Goal: Find specific page/section: Find specific page/section

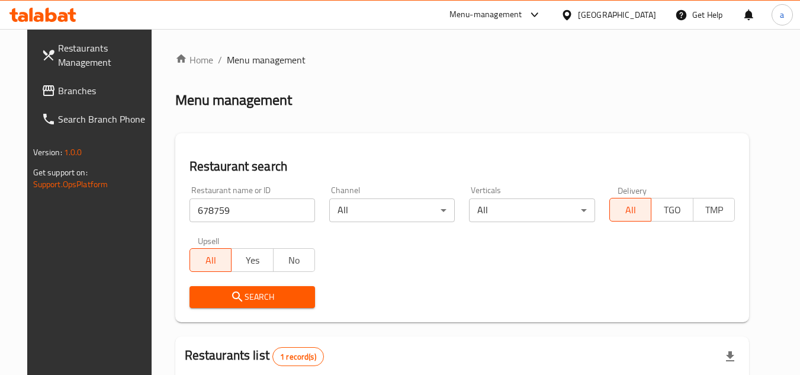
click at [578, 15] on div at bounding box center [569, 14] width 17 height 13
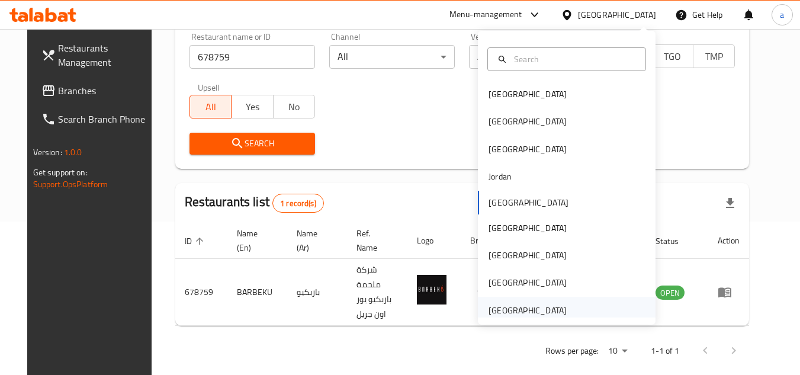
click at [582, 311] on div "[GEOGRAPHIC_DATA]" at bounding box center [567, 310] width 178 height 27
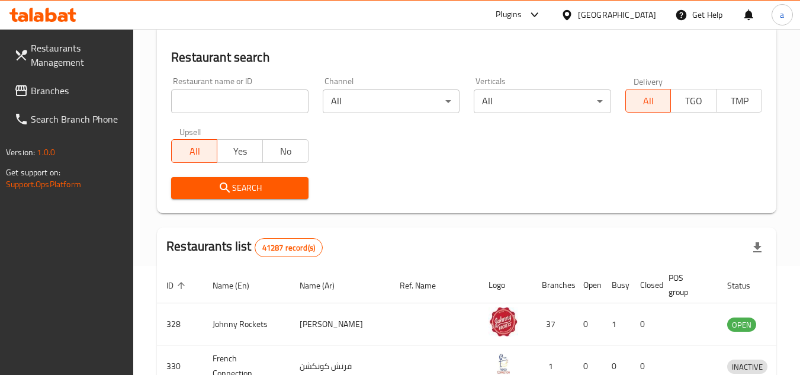
scroll to position [153, 0]
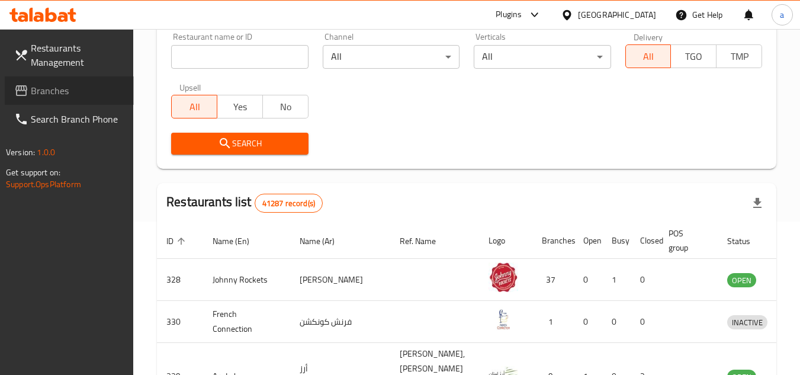
click at [62, 90] on span "Branches" at bounding box center [78, 91] width 94 height 14
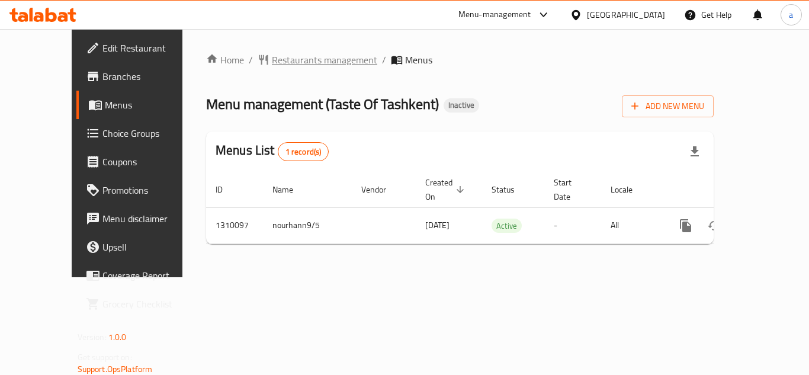
click at [290, 60] on span "Restaurants management" at bounding box center [324, 60] width 105 height 14
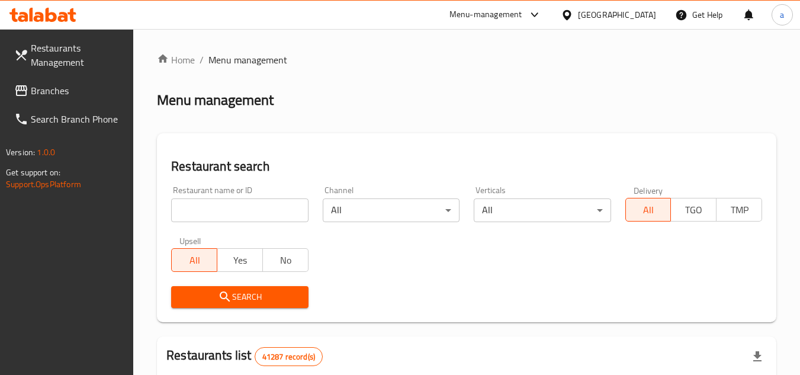
click at [245, 208] on input "search" at bounding box center [239, 210] width 137 height 24
paste input "705348"
type input "705348"
click at [240, 288] on button "Search" at bounding box center [239, 297] width 137 height 22
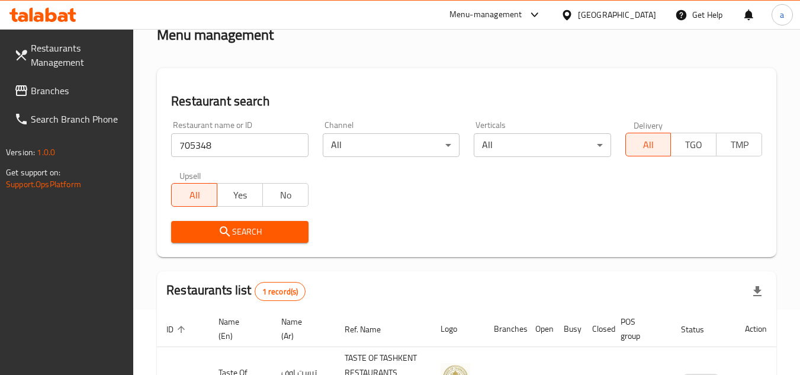
scroll to position [65, 0]
click at [66, 94] on span "Branches" at bounding box center [78, 91] width 94 height 14
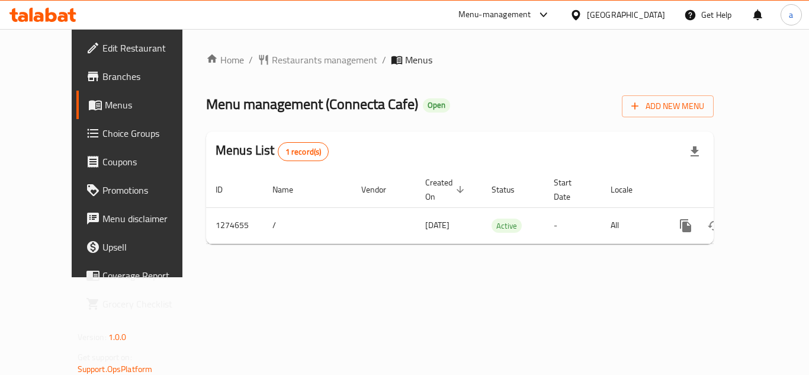
click at [272, 60] on span "Restaurants management" at bounding box center [324, 60] width 105 height 14
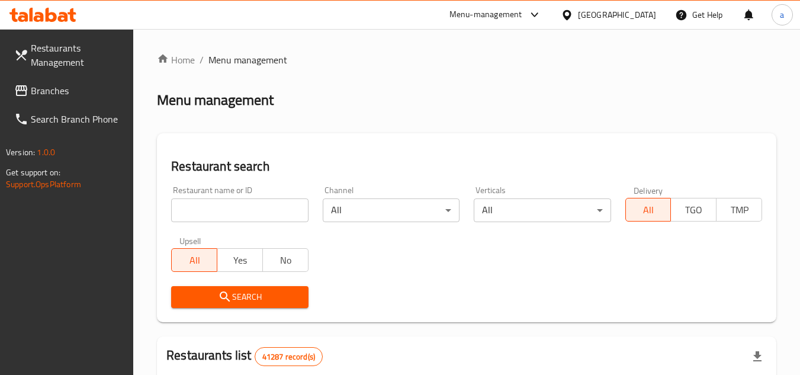
click at [260, 207] on input "search" at bounding box center [239, 210] width 137 height 24
paste input "691304"
type input "691304"
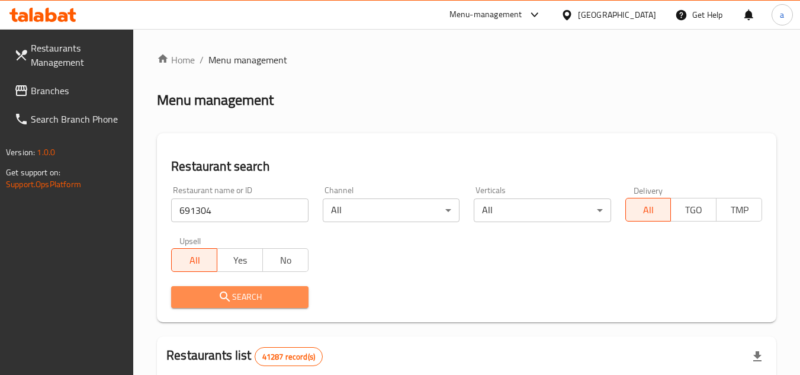
click at [259, 292] on span "Search" at bounding box center [240, 297] width 118 height 15
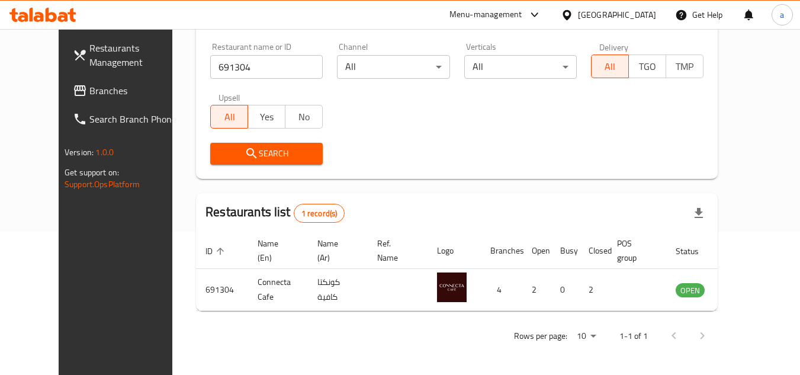
scroll to position [84, 0]
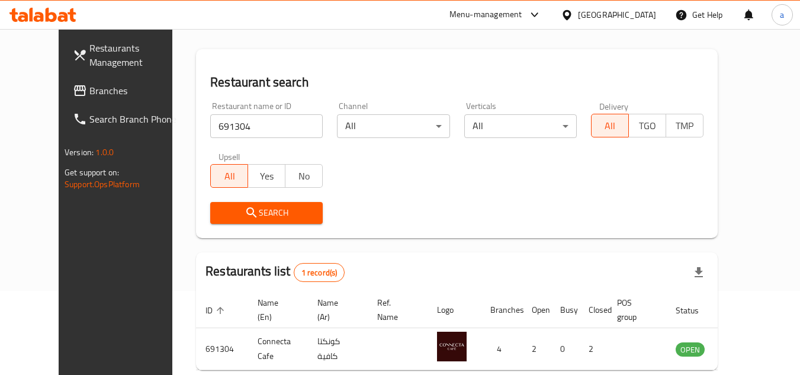
click at [583, 20] on div "[GEOGRAPHIC_DATA]" at bounding box center [617, 14] width 78 height 13
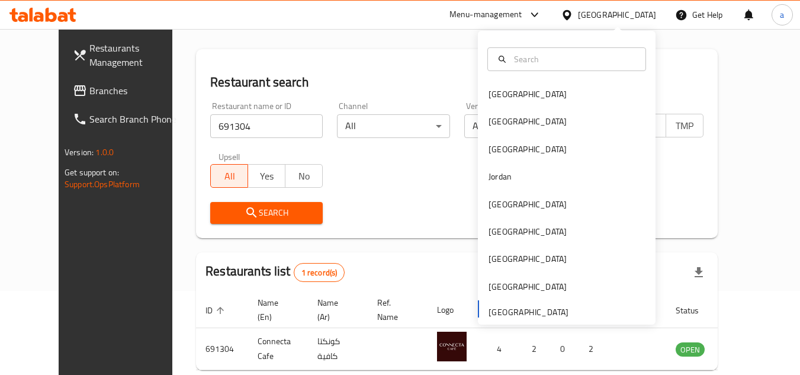
click at [538, 319] on div "Bahrain Egypt Iraq Jordan Kuwait Oman Qatar Saudi Arabia United Arab Emirates" at bounding box center [567, 178] width 178 height 294
click at [539, 313] on div "Bahrain Egypt Iraq Jordan Kuwait Oman Qatar Saudi Arabia United Arab Emirates" at bounding box center [567, 202] width 178 height 243
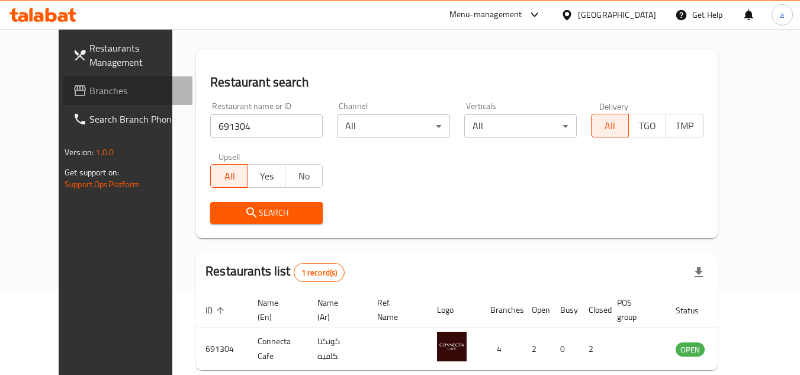
click at [89, 84] on span "Branches" at bounding box center [136, 91] width 94 height 14
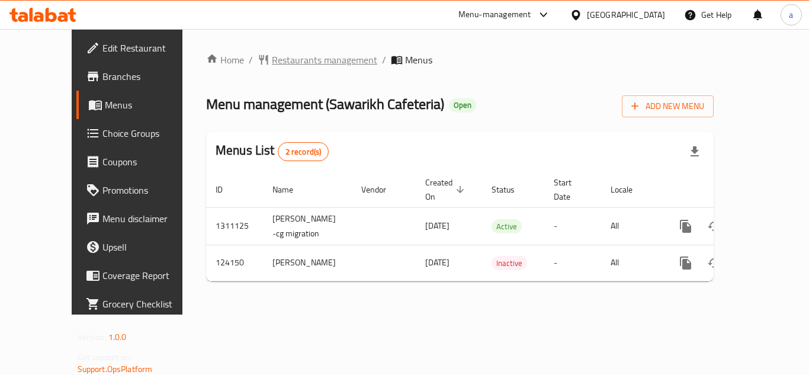
click at [287, 67] on span "Restaurants management" at bounding box center [324, 60] width 105 height 14
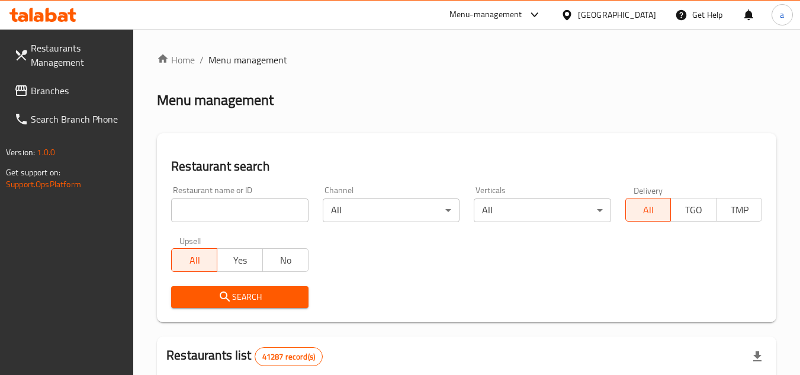
click at [224, 208] on input "search" at bounding box center [239, 210] width 137 height 24
paste input "608484"
type input "608484"
click at [242, 294] on span "Search" at bounding box center [240, 297] width 118 height 15
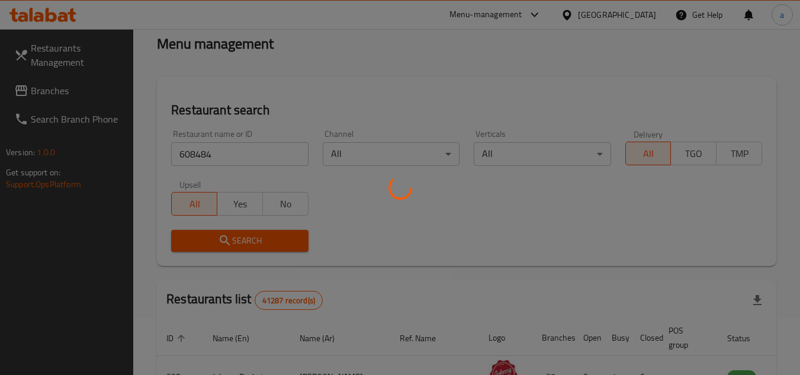
scroll to position [143, 0]
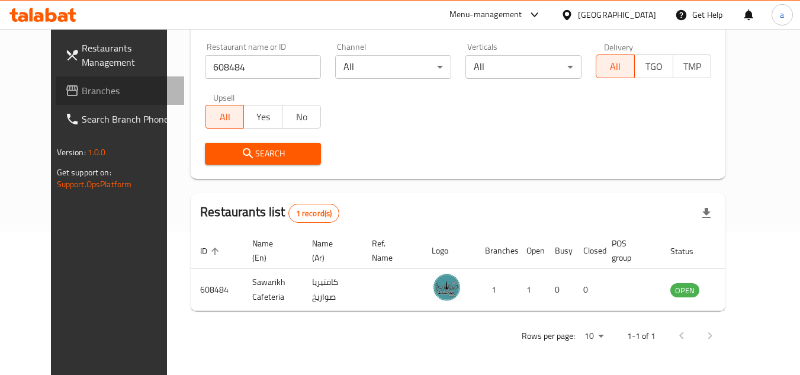
click at [82, 84] on span "Branches" at bounding box center [129, 91] width 94 height 14
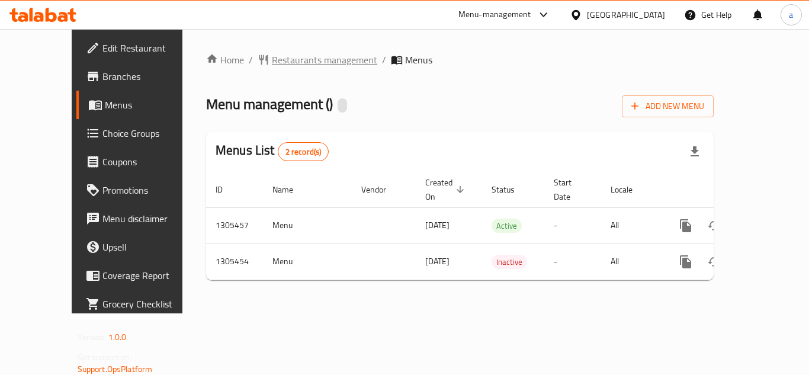
click at [299, 58] on span "Restaurants management" at bounding box center [324, 60] width 105 height 14
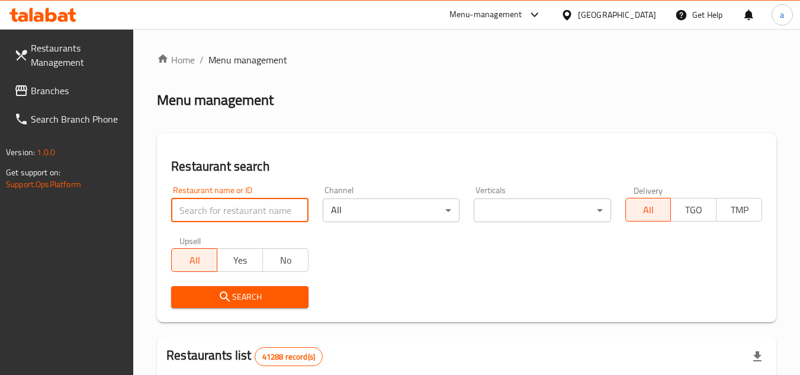
click at [257, 213] on input "search" at bounding box center [239, 210] width 137 height 24
paste input "703309"
type input "703309"
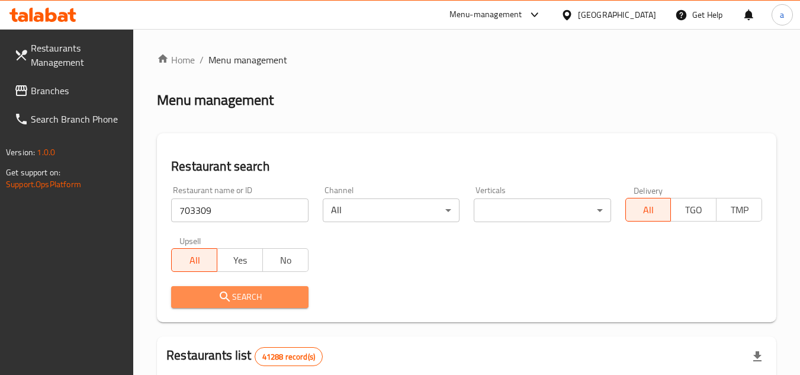
click at [259, 294] on span "Search" at bounding box center [240, 297] width 118 height 15
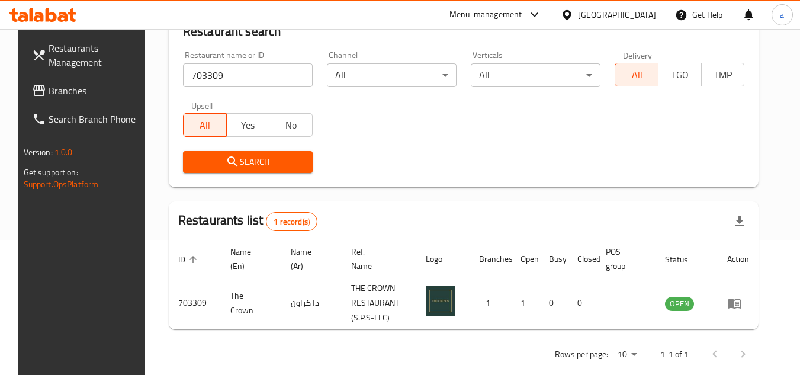
scroll to position [153, 0]
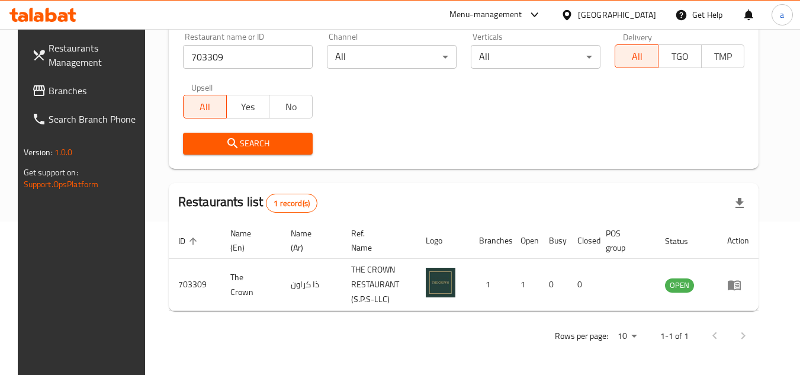
click at [84, 100] on link "Branches" at bounding box center [87, 90] width 129 height 28
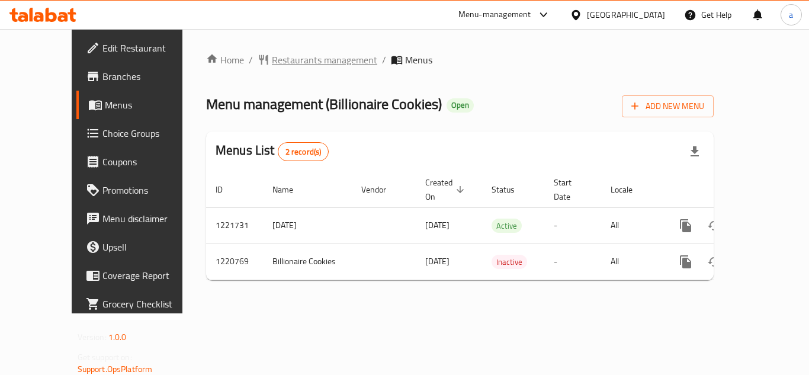
click at [297, 59] on span "Restaurants management" at bounding box center [324, 60] width 105 height 14
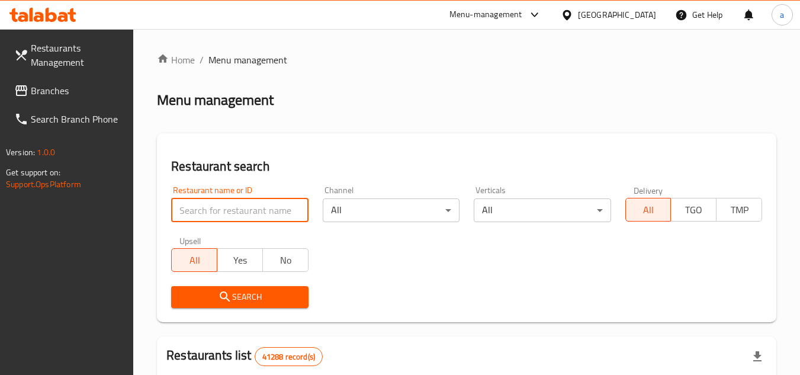
click at [245, 208] on input "search" at bounding box center [239, 210] width 137 height 24
paste input "673484"
type input "673484"
click at [256, 286] on button "Search" at bounding box center [239, 297] width 137 height 22
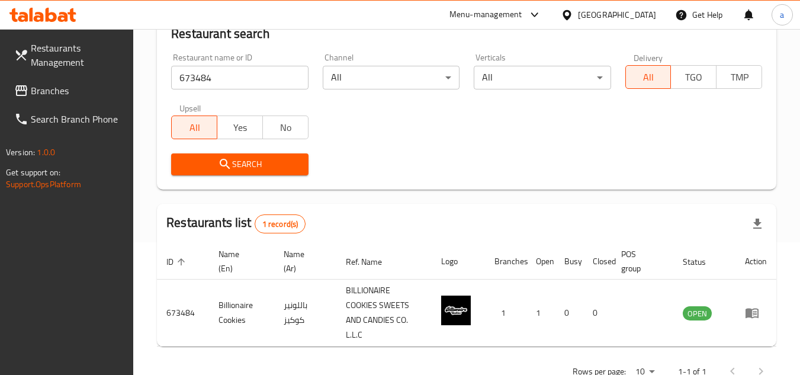
scroll to position [168, 0]
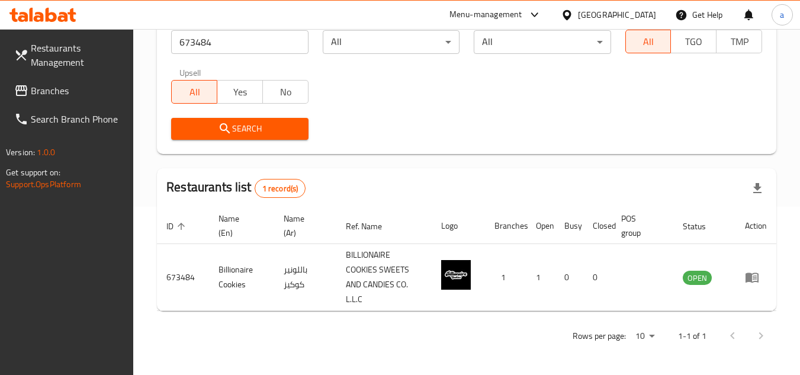
click at [92, 92] on span "Branches" at bounding box center [78, 91] width 94 height 14
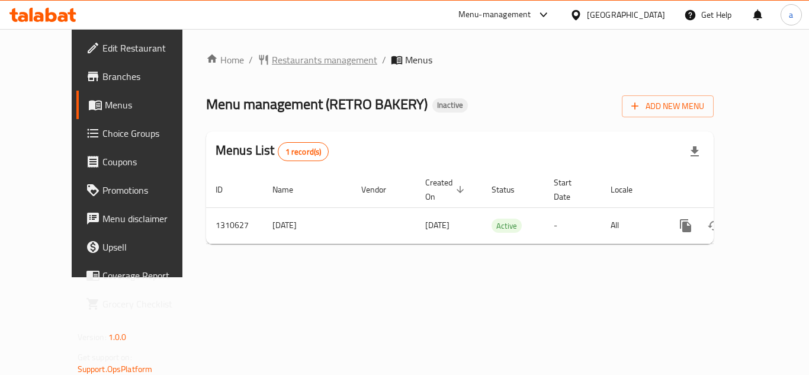
click at [294, 54] on span "Restaurants management" at bounding box center [324, 60] width 105 height 14
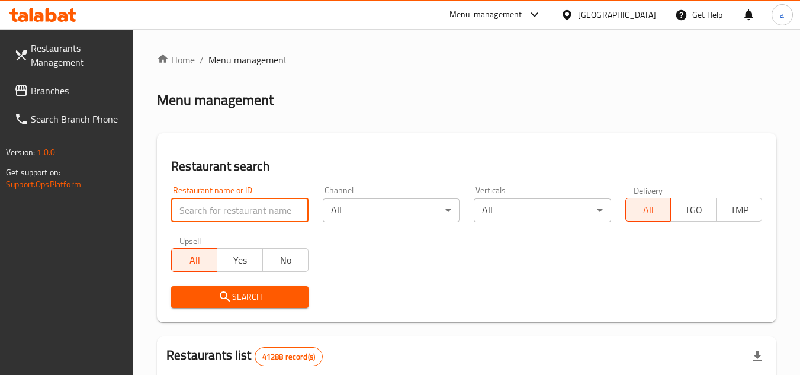
click at [253, 211] on input "search" at bounding box center [239, 210] width 137 height 24
paste input "705505"
type input "705505"
click at [271, 295] on span "Search" at bounding box center [240, 297] width 118 height 15
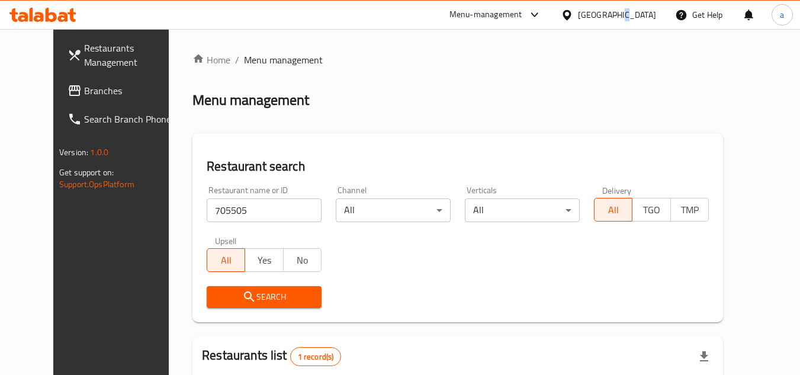
click at [619, 15] on div "[GEOGRAPHIC_DATA]" at bounding box center [617, 14] width 78 height 13
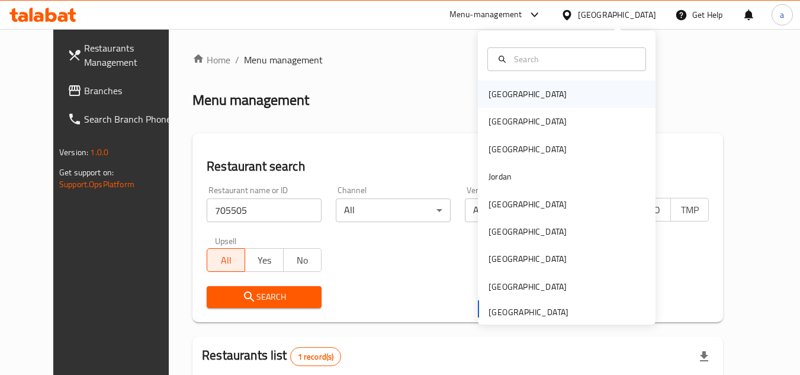
click at [549, 89] on div "[GEOGRAPHIC_DATA]" at bounding box center [567, 94] width 178 height 27
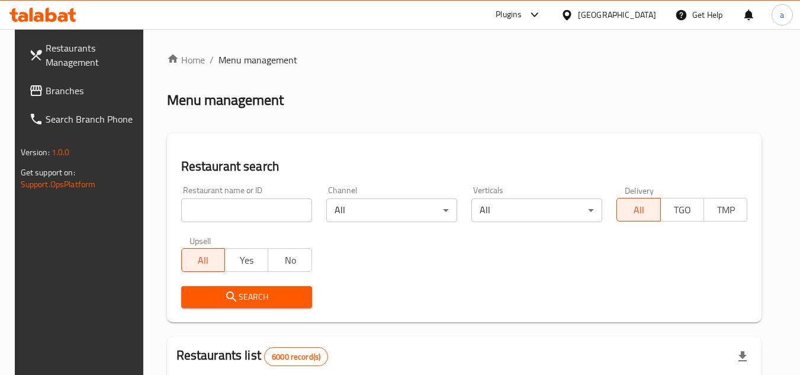
click at [64, 92] on span "Branches" at bounding box center [93, 91] width 94 height 14
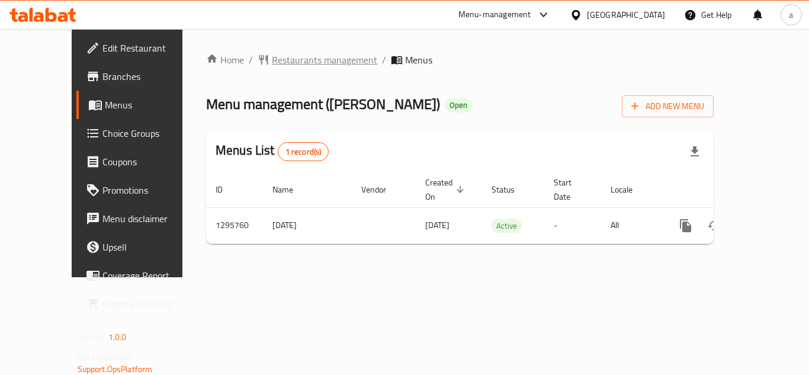
click at [290, 64] on span "Restaurants management" at bounding box center [324, 60] width 105 height 14
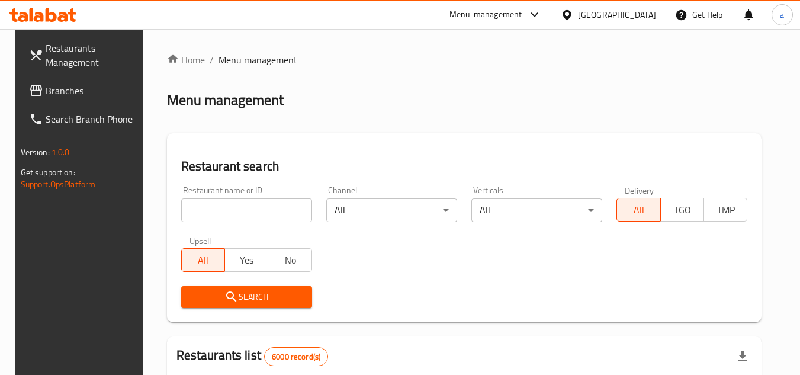
click at [268, 212] on input "search" at bounding box center [246, 210] width 131 height 24
paste input "699882"
type input "699882"
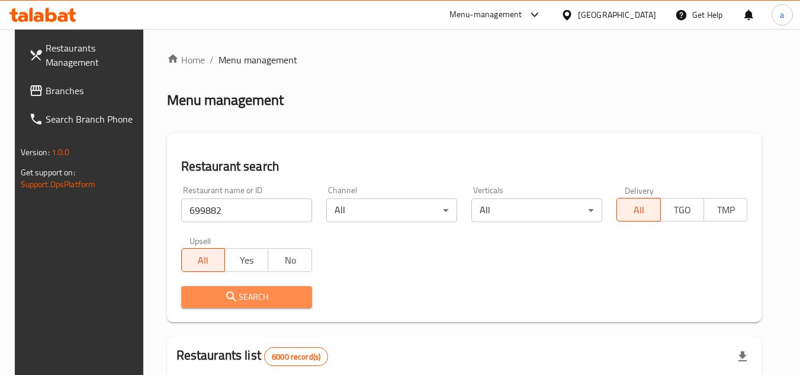
click at [288, 298] on span "Search" at bounding box center [247, 297] width 112 height 15
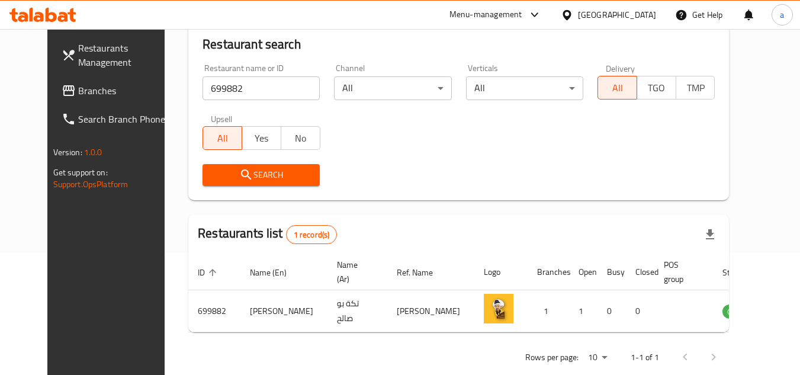
scroll to position [143, 0]
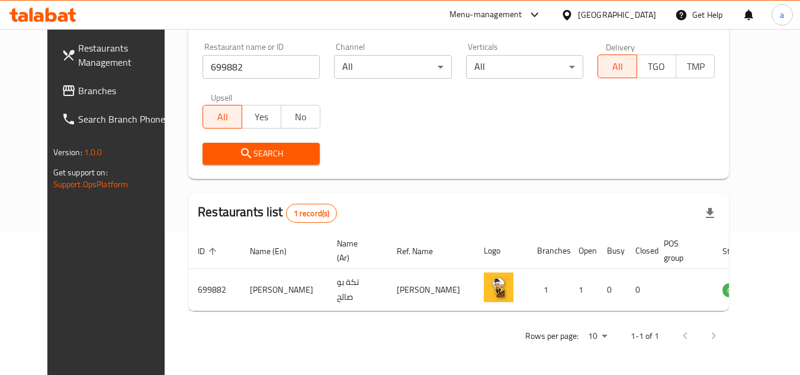
click at [639, 12] on div "Bahrain" at bounding box center [617, 14] width 78 height 13
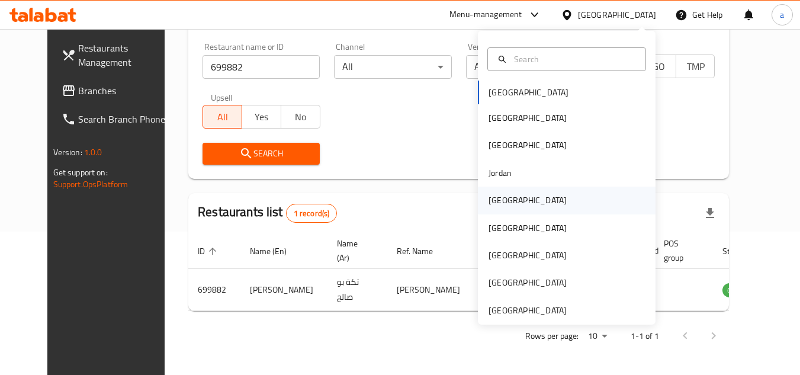
click at [531, 198] on div "[GEOGRAPHIC_DATA]" at bounding box center [567, 200] width 178 height 27
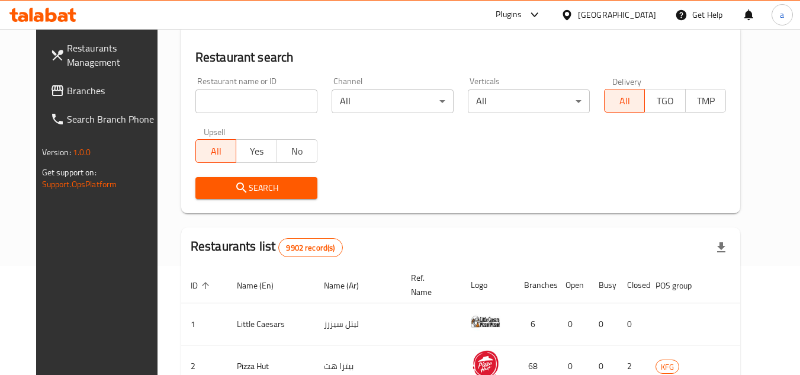
scroll to position [143, 0]
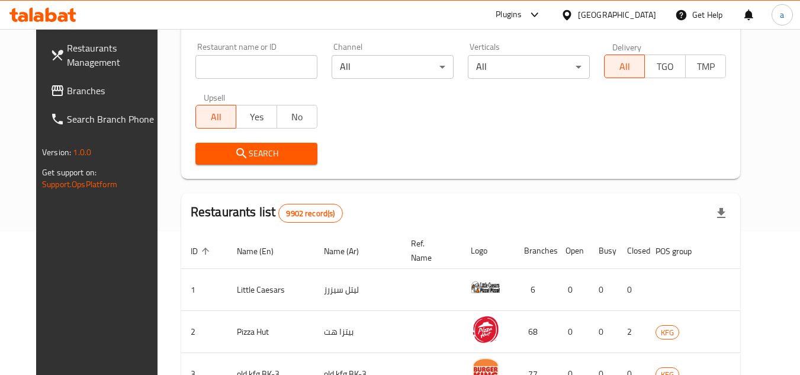
click at [67, 85] on span "Branches" at bounding box center [114, 91] width 94 height 14
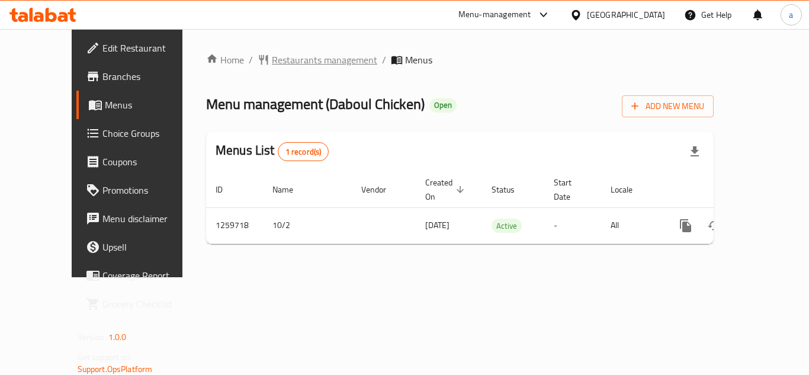
click at [280, 62] on span "Restaurants management" at bounding box center [324, 60] width 105 height 14
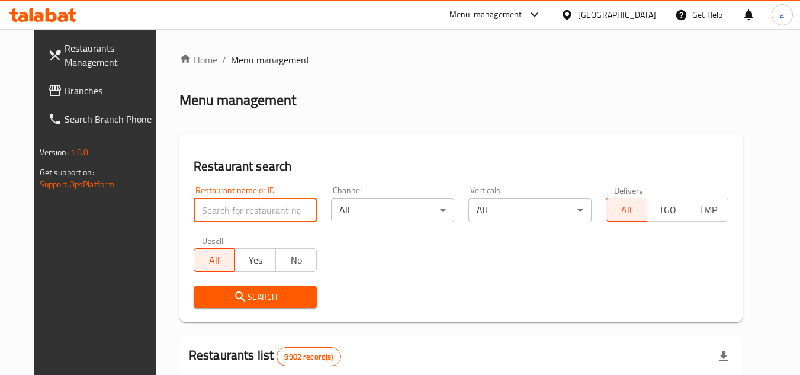
click at [249, 207] on input "search" at bounding box center [255, 210] width 123 height 24
paste input "684682"
type input "684682"
click at [285, 293] on span "Search" at bounding box center [255, 297] width 104 height 15
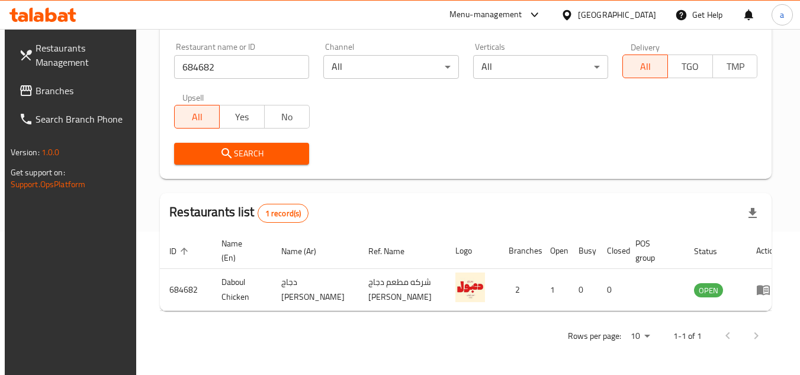
scroll to position [25, 0]
